Goal: Information Seeking & Learning: Learn about a topic

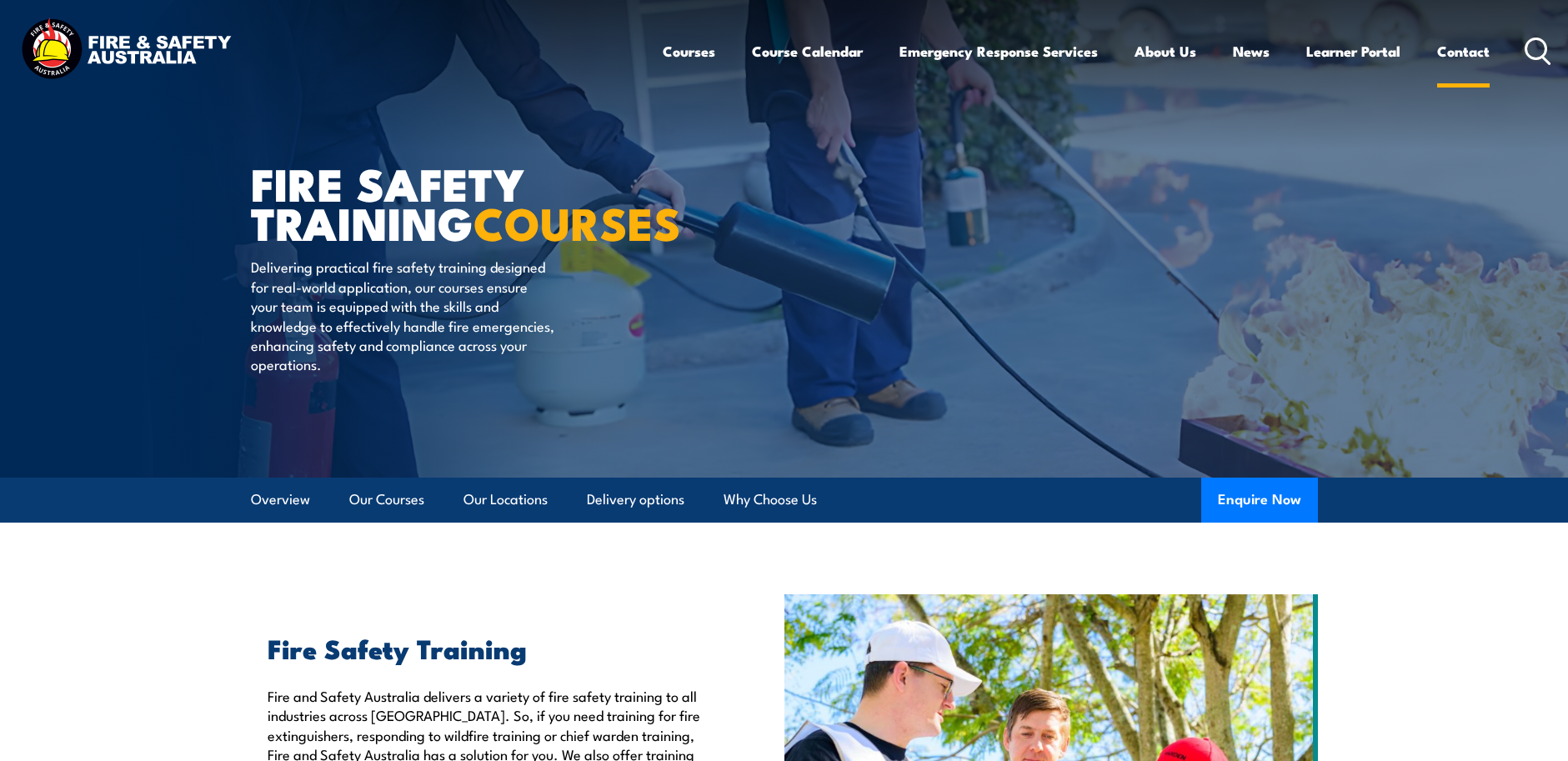
click at [1456, 51] on link "Contact" at bounding box center [1463, 51] width 53 height 44
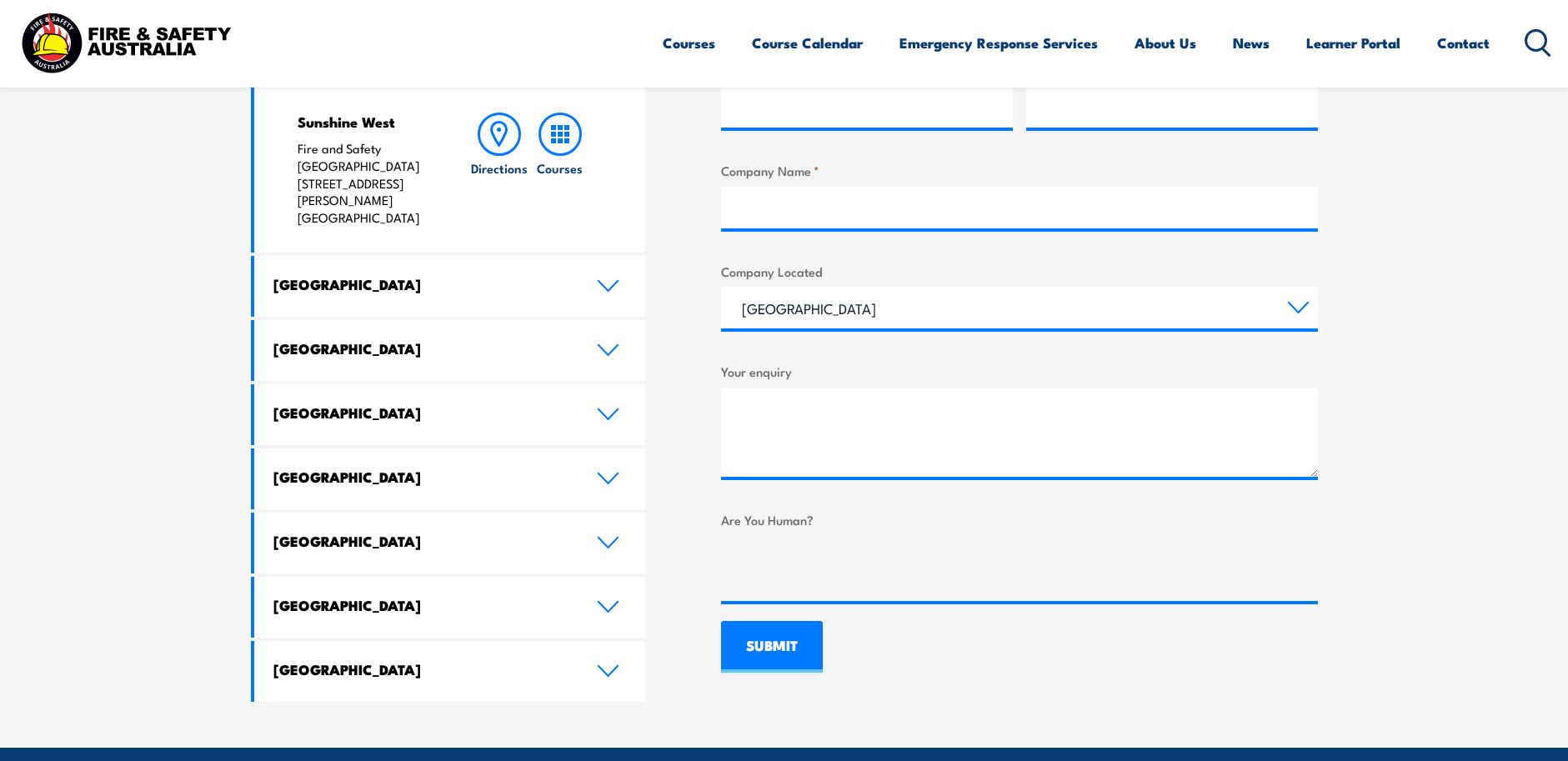
scroll to position [834, 0]
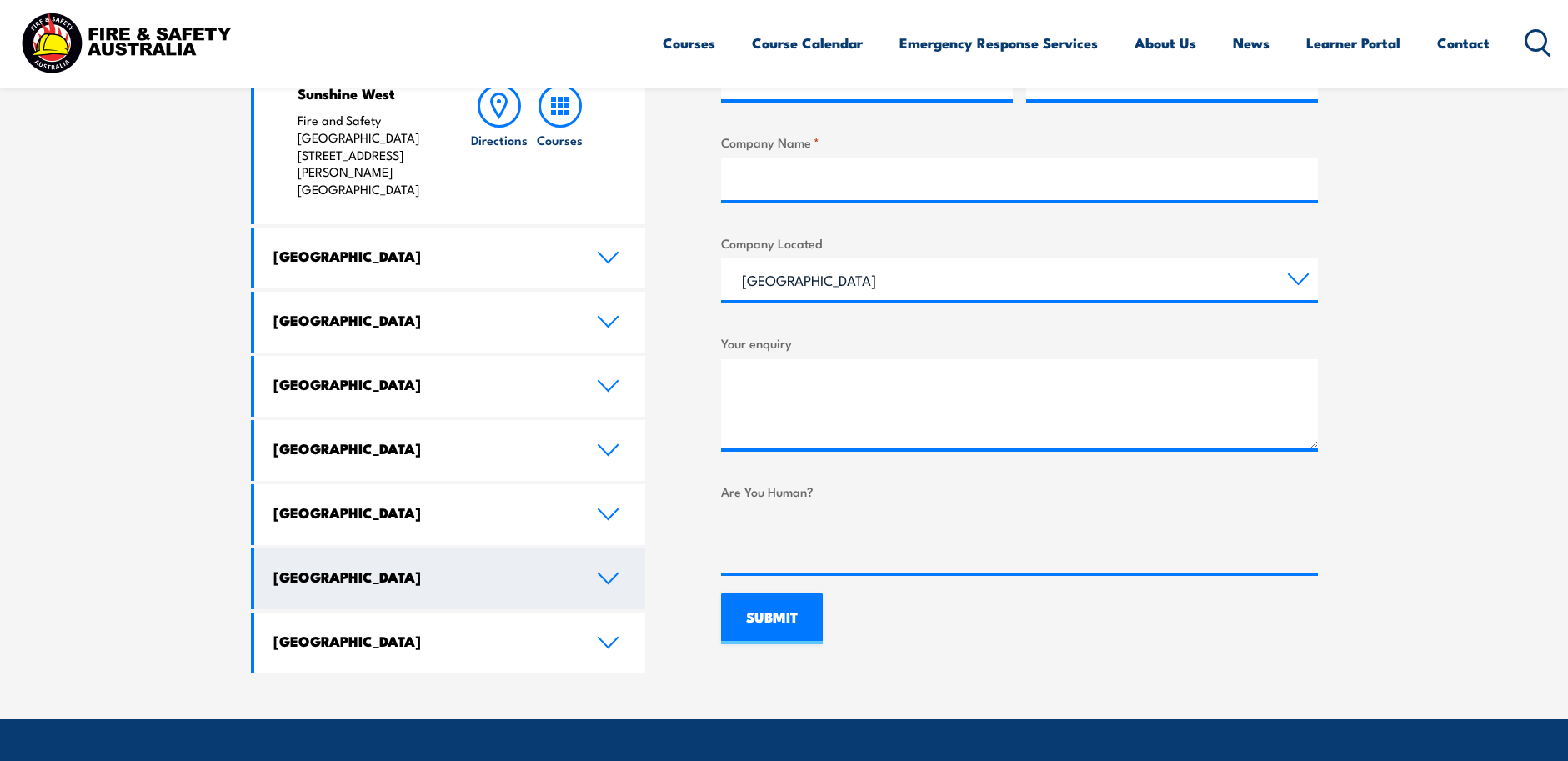
click at [393, 567] on h4 "Northern Territory" at bounding box center [422, 576] width 298 height 18
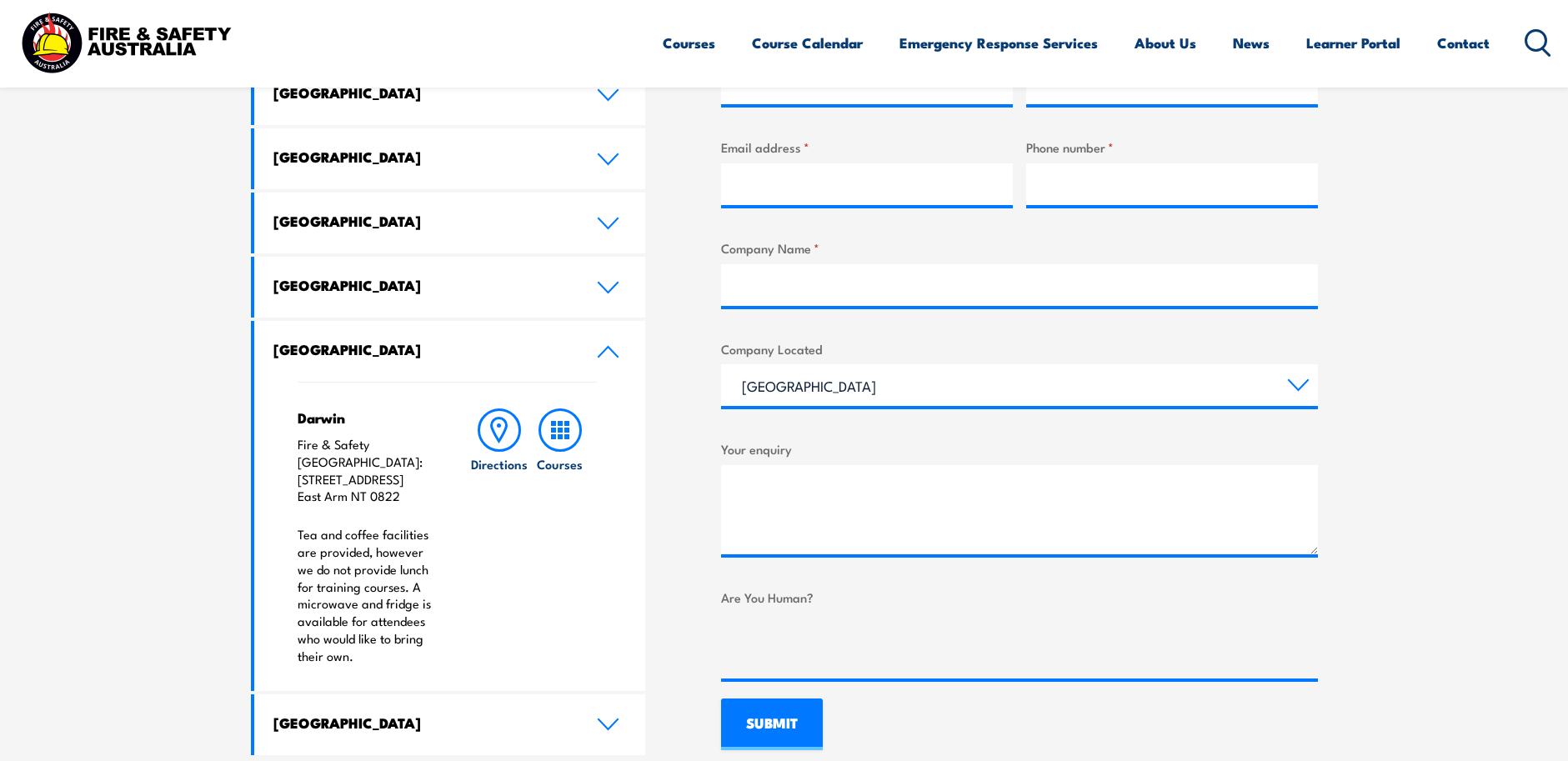
scroll to position [750, 0]
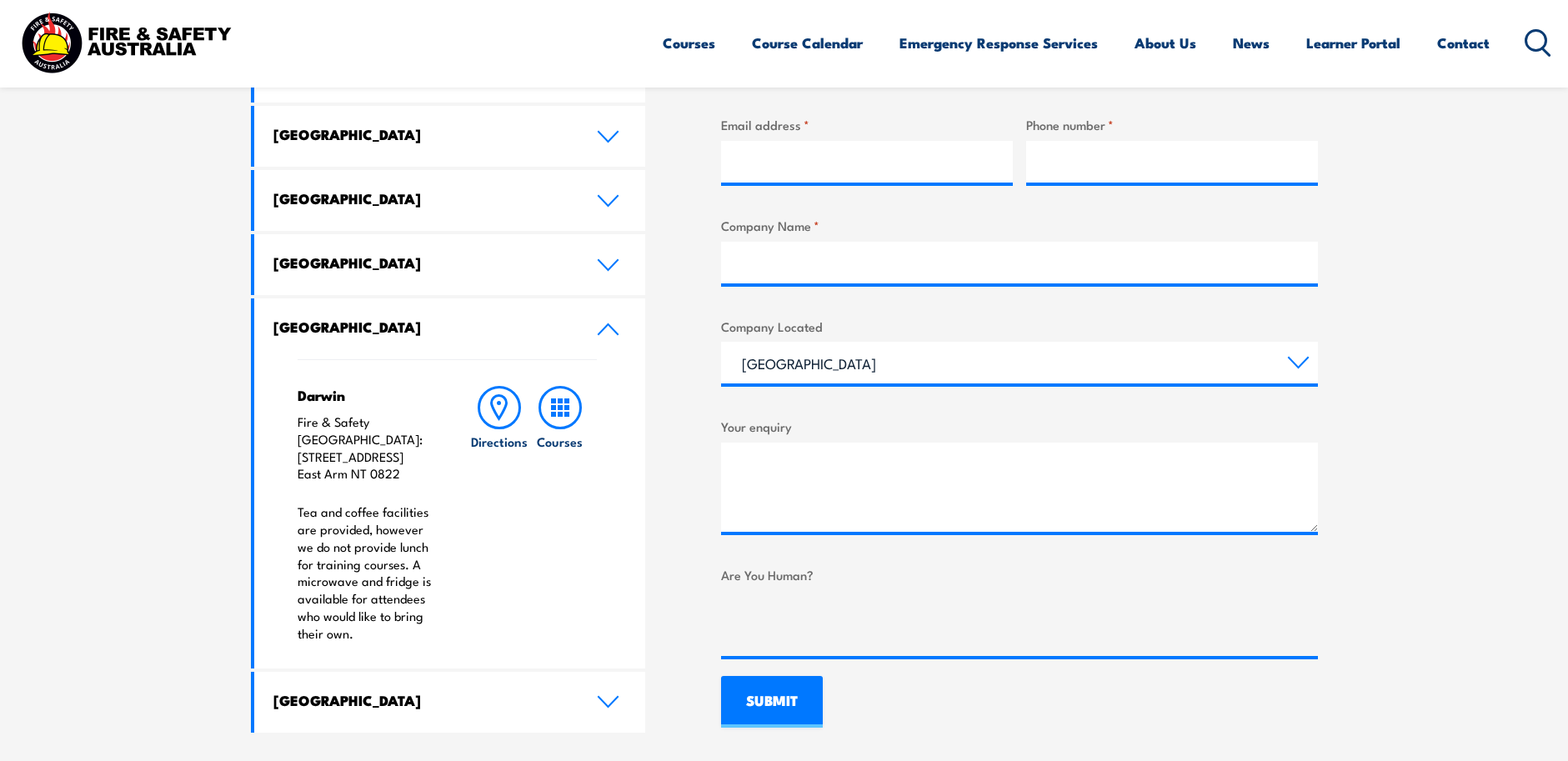
drag, startPoint x: 297, startPoint y: 438, endPoint x: 414, endPoint y: 456, distance: 118.4
click at [414, 456] on p "Fire & Safety Australia: 11 Nebo Road East Arm NT 0822" at bounding box center [367, 448] width 140 height 69
drag, startPoint x: 414, startPoint y: 456, endPoint x: 349, endPoint y: 456, distance: 65.0
copy p "11 Nebo Road East Arm NT 0822"
click at [557, 404] on icon at bounding box center [561, 408] width 43 height 43
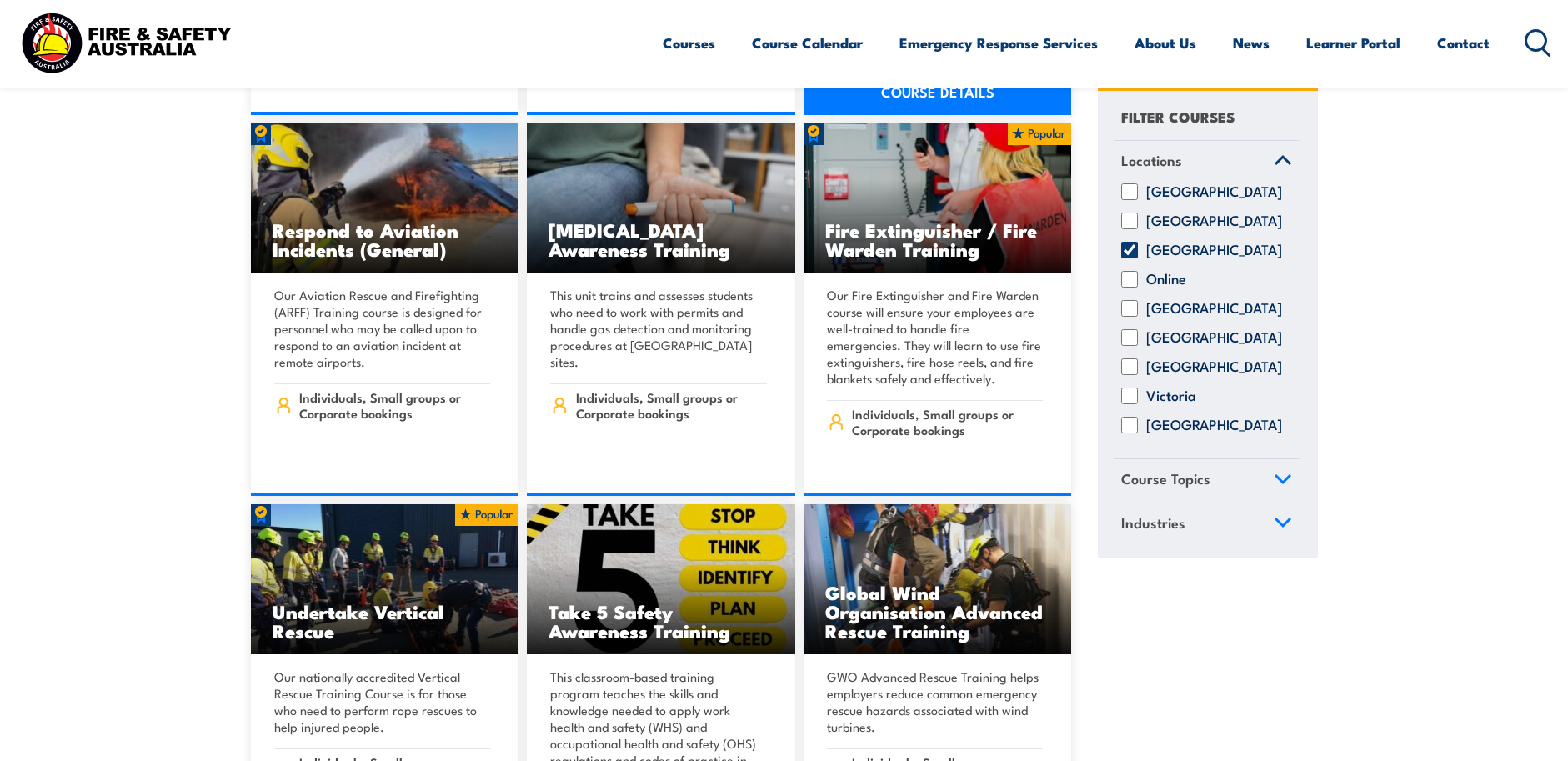
scroll to position [3417, 0]
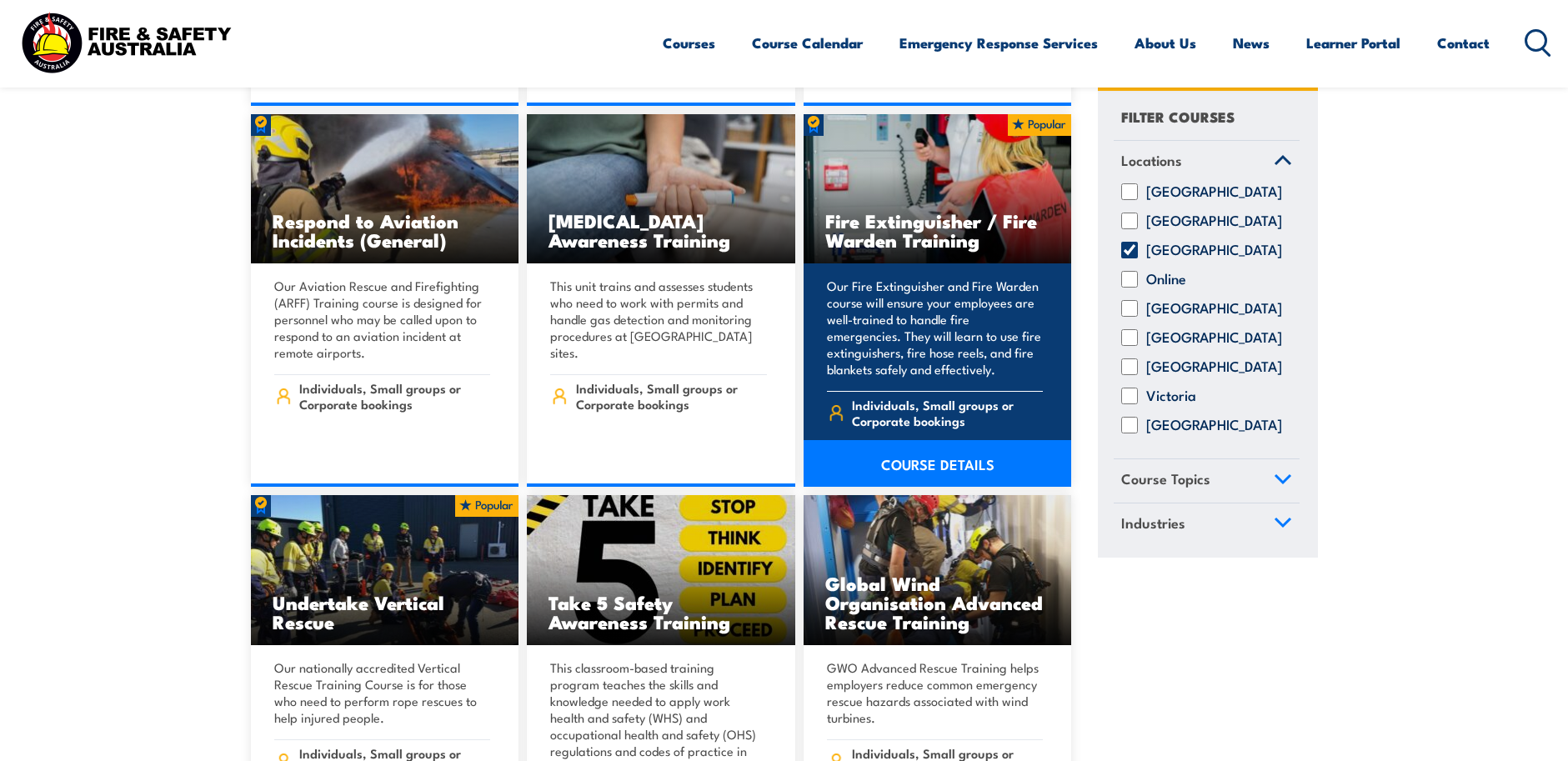
click at [909, 211] on h3 "Fire Extinguisher / Fire Warden Training" at bounding box center [937, 230] width 225 height 38
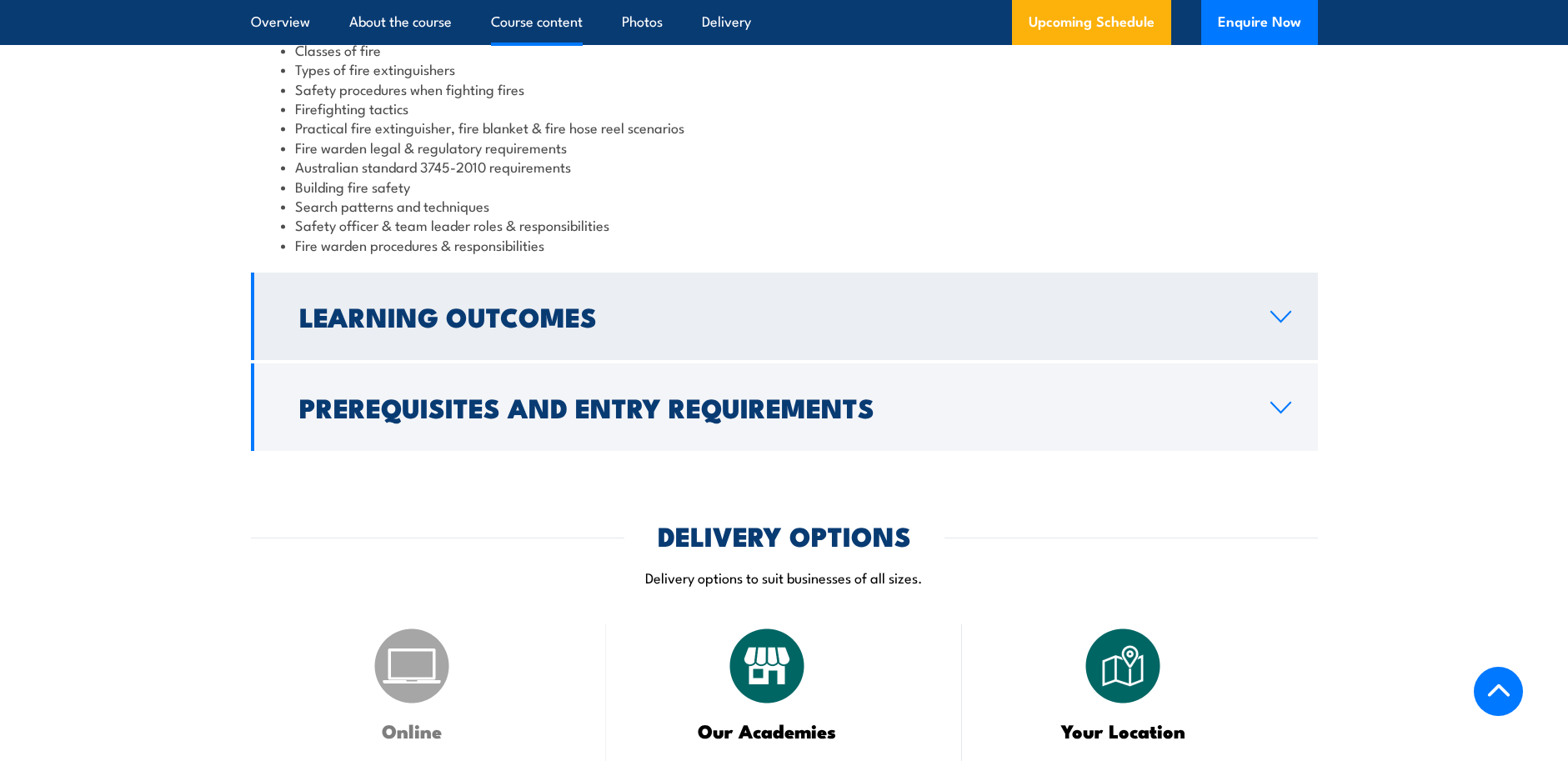
scroll to position [1584, 0]
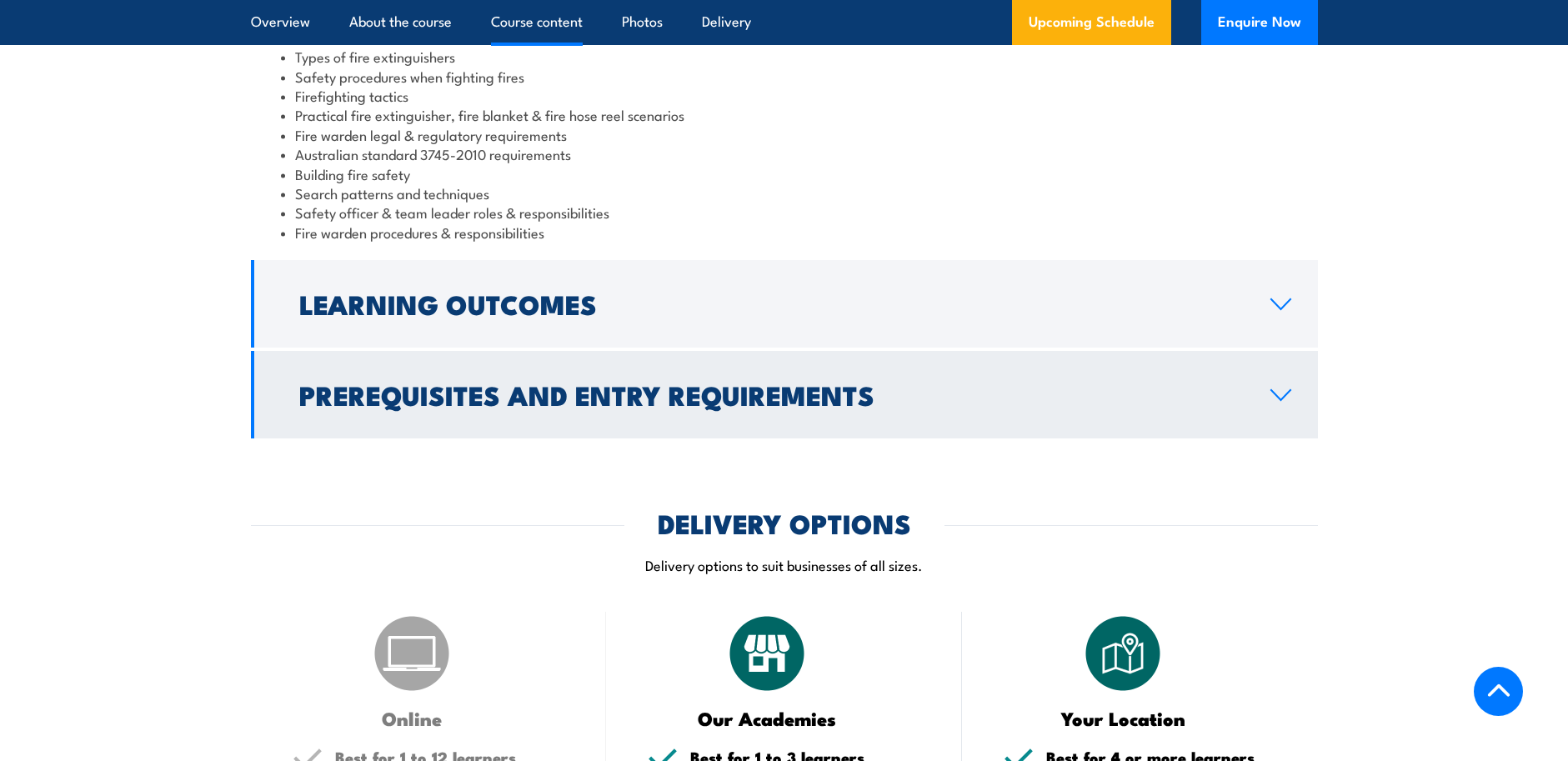
click at [1274, 386] on link "Prerequisites and Entry Requirements" at bounding box center [784, 394] width 1067 height 88
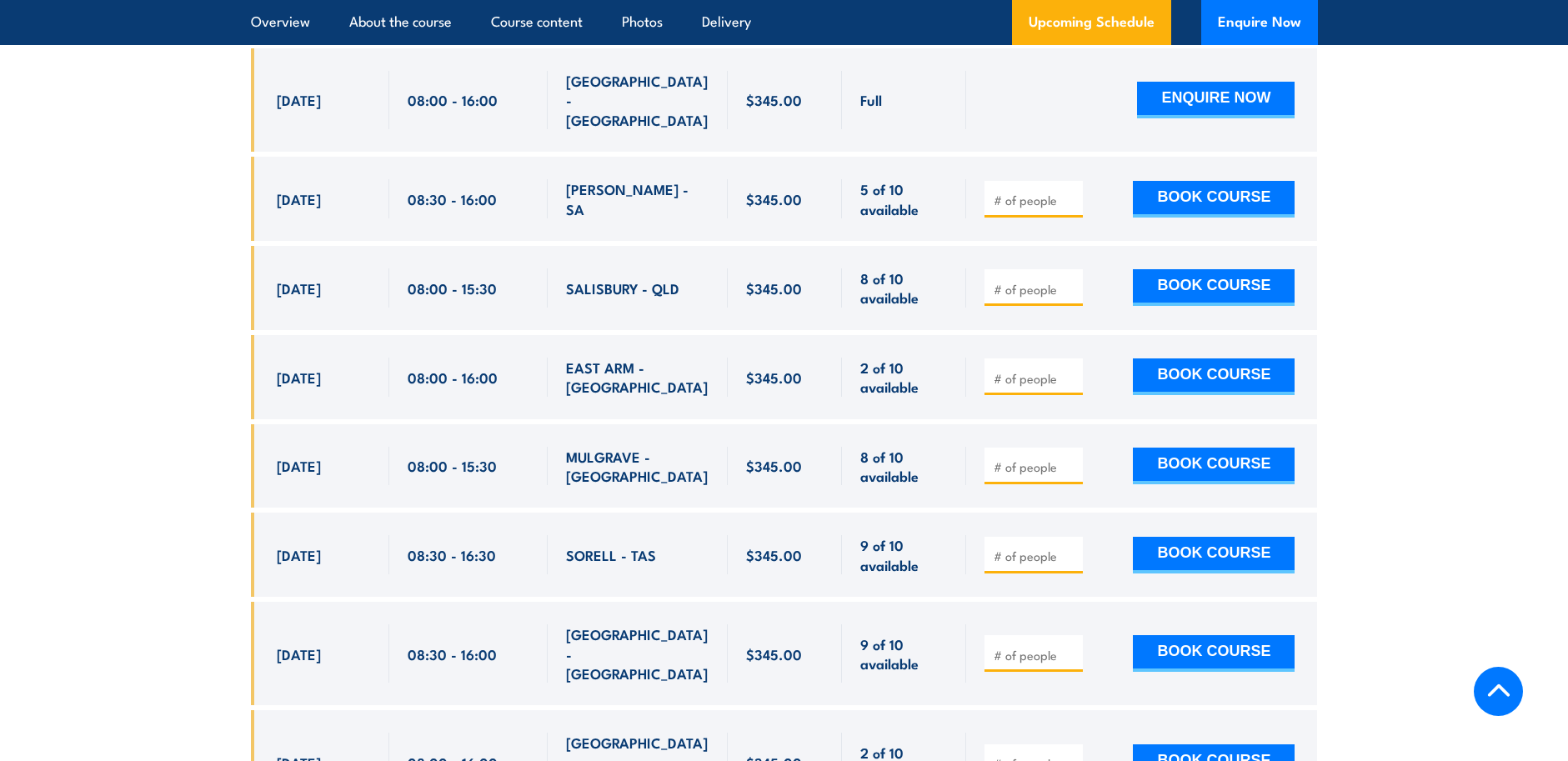
scroll to position [3305, 0]
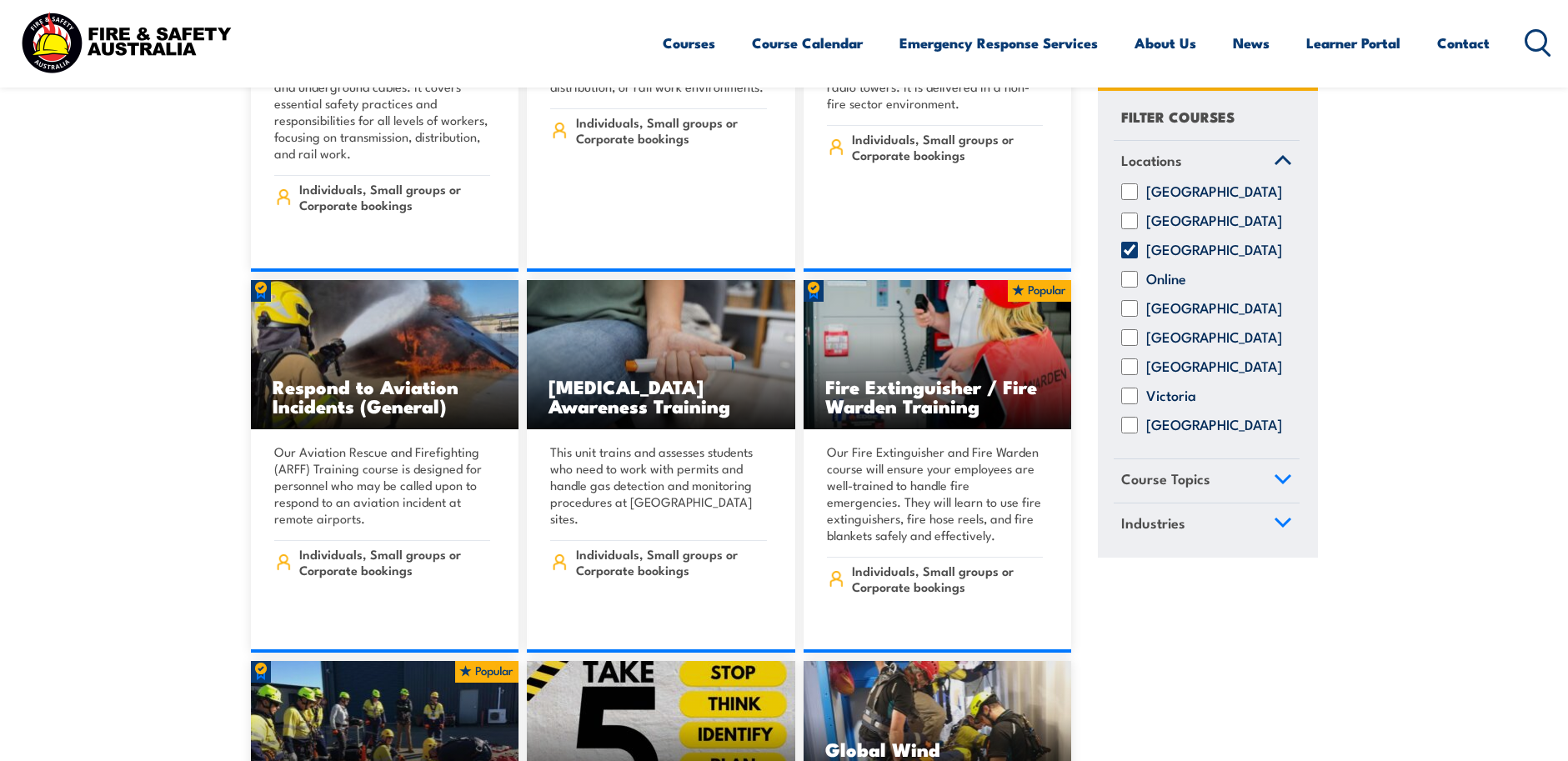
scroll to position [3001, 0]
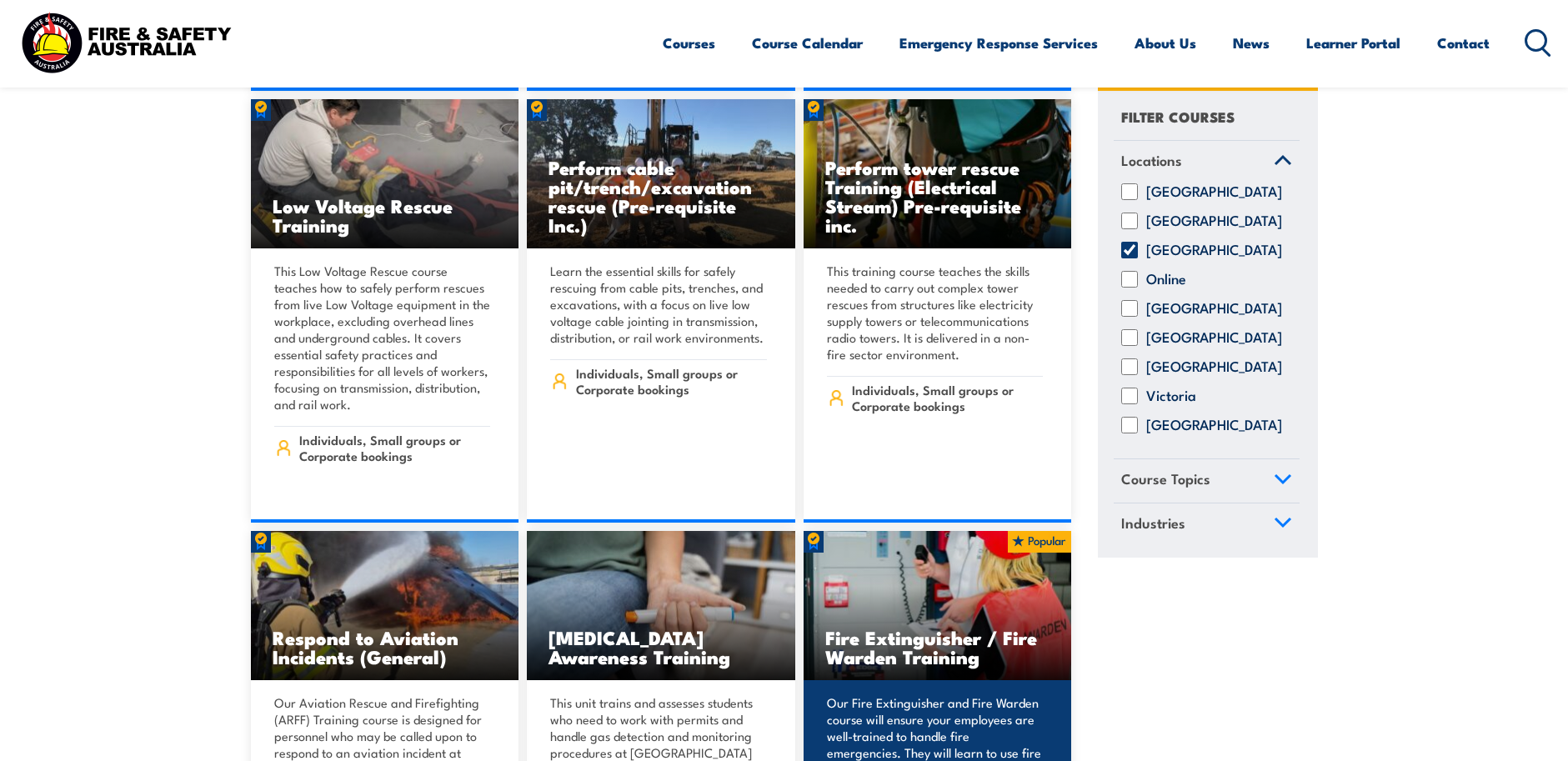
click at [995, 581] on img at bounding box center [937, 606] width 268 height 150
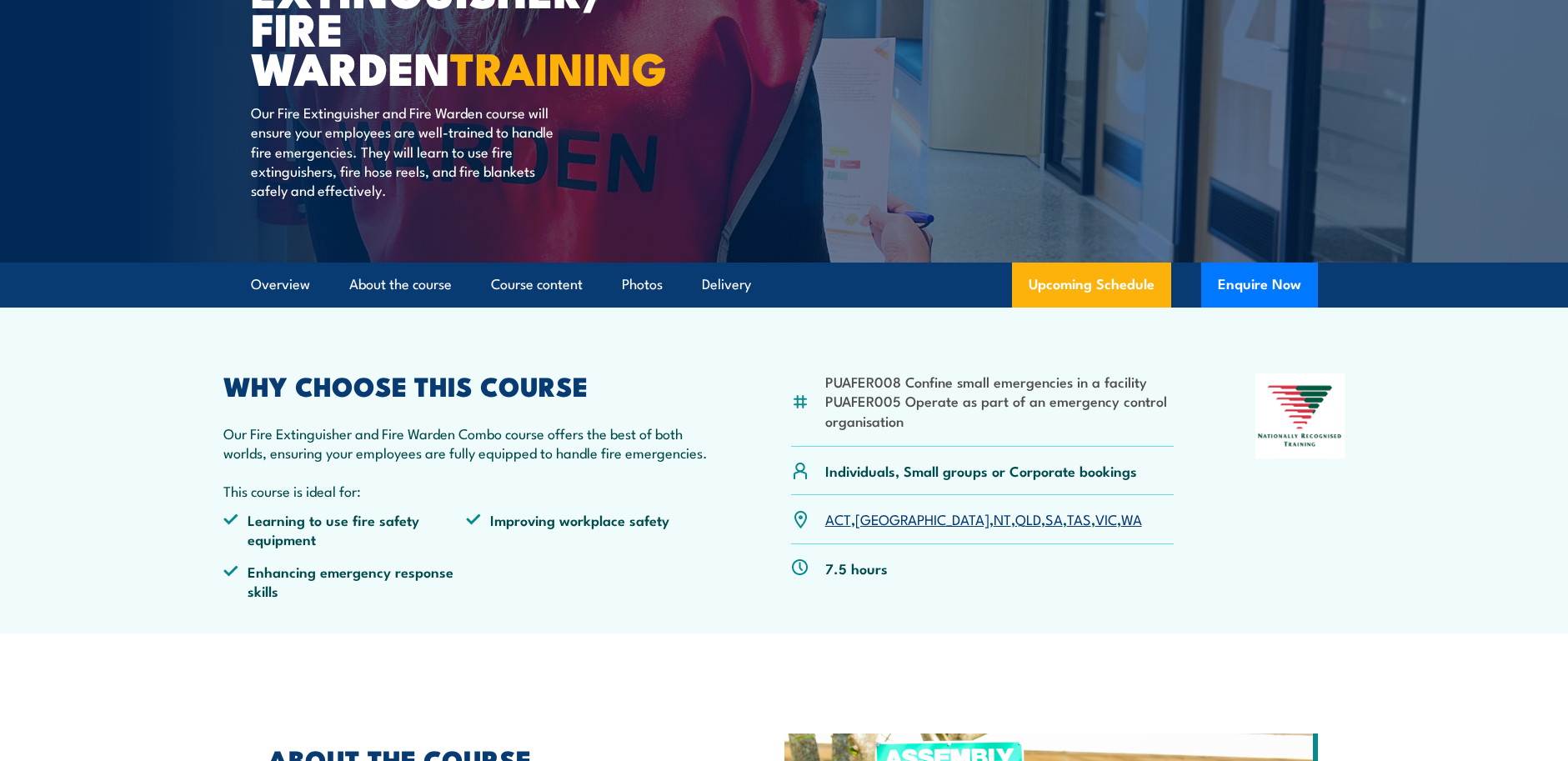
scroll to position [84, 0]
